Goal: Navigation & Orientation: Find specific page/section

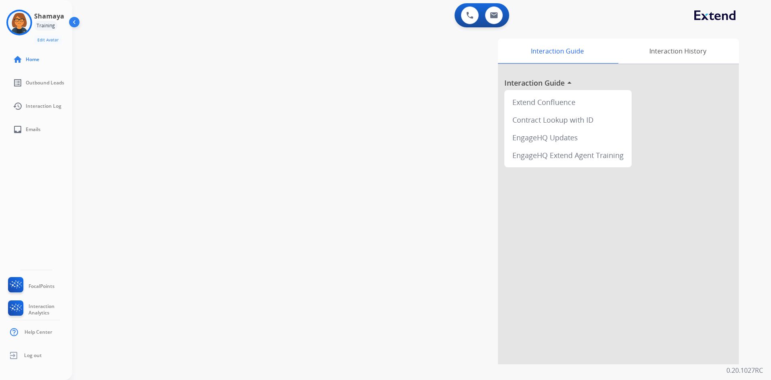
click at [75, 22] on img at bounding box center [74, 23] width 15 height 15
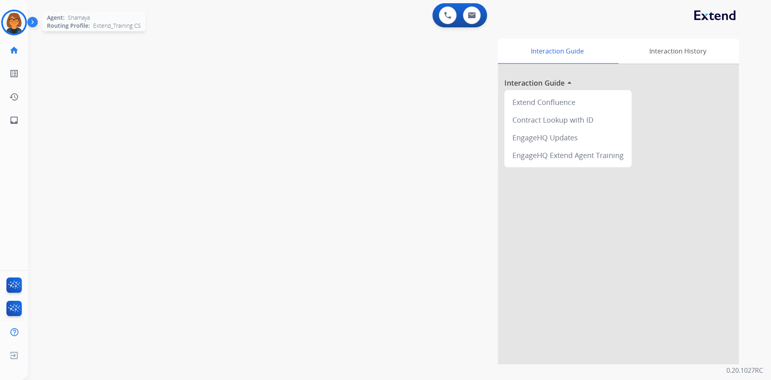
click at [16, 25] on img at bounding box center [14, 22] width 22 height 22
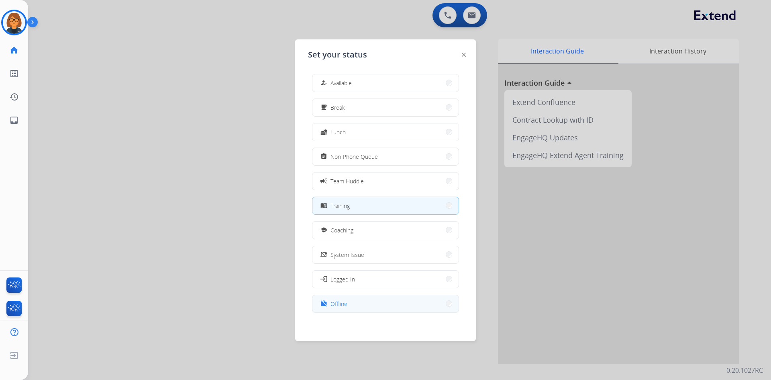
click at [341, 299] on div "work_off Offline" at bounding box center [333, 303] width 29 height 10
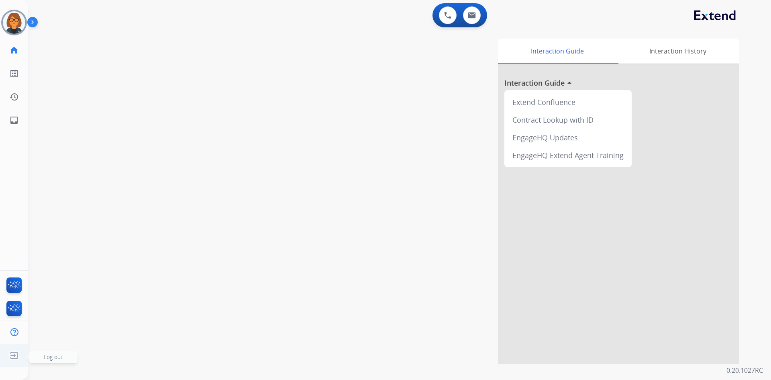
click at [11, 356] on img at bounding box center [14, 354] width 14 height 15
